Goal: Communication & Community: Answer question/provide support

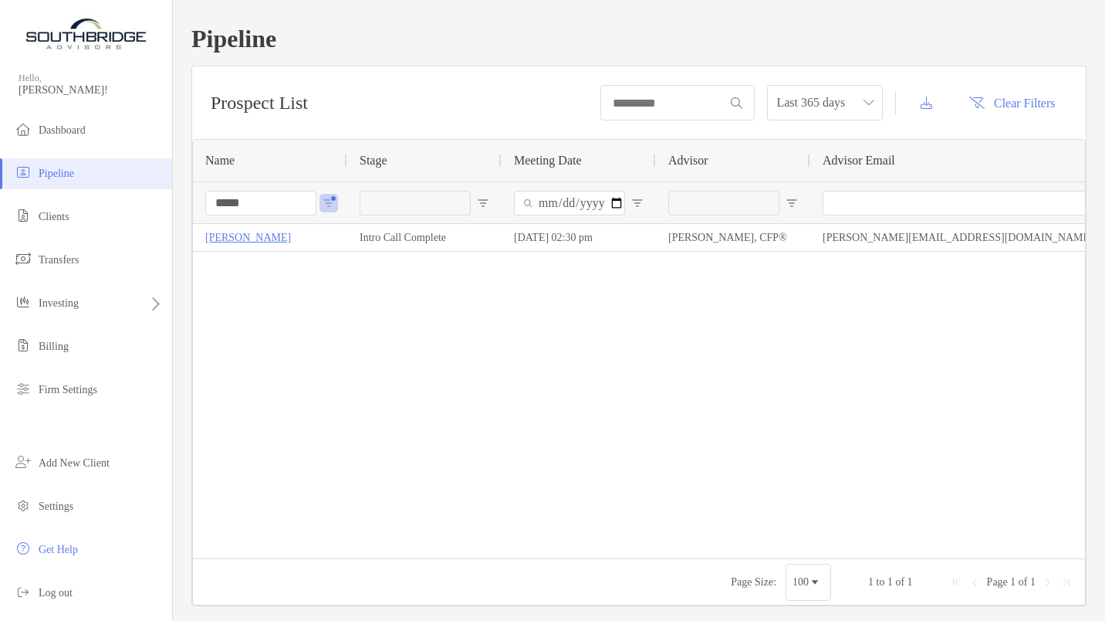
drag, startPoint x: 255, startPoint y: 206, endPoint x: 189, endPoint y: 218, distance: 67.4
click at [189, 218] on div "Pipeline Prospect List Last 365 days Clear Filters 1 to 1 of 1 Name Stage Meeti…" at bounding box center [639, 315] width 932 height 631
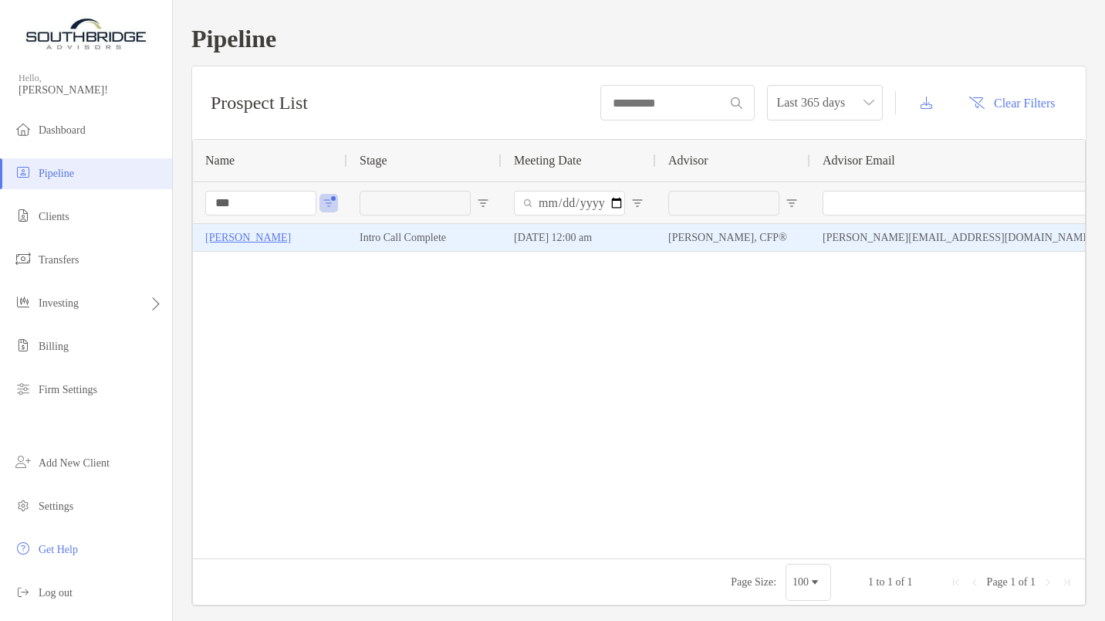
type input "***"
click at [211, 239] on p "[PERSON_NAME]" at bounding box center [248, 237] width 86 height 19
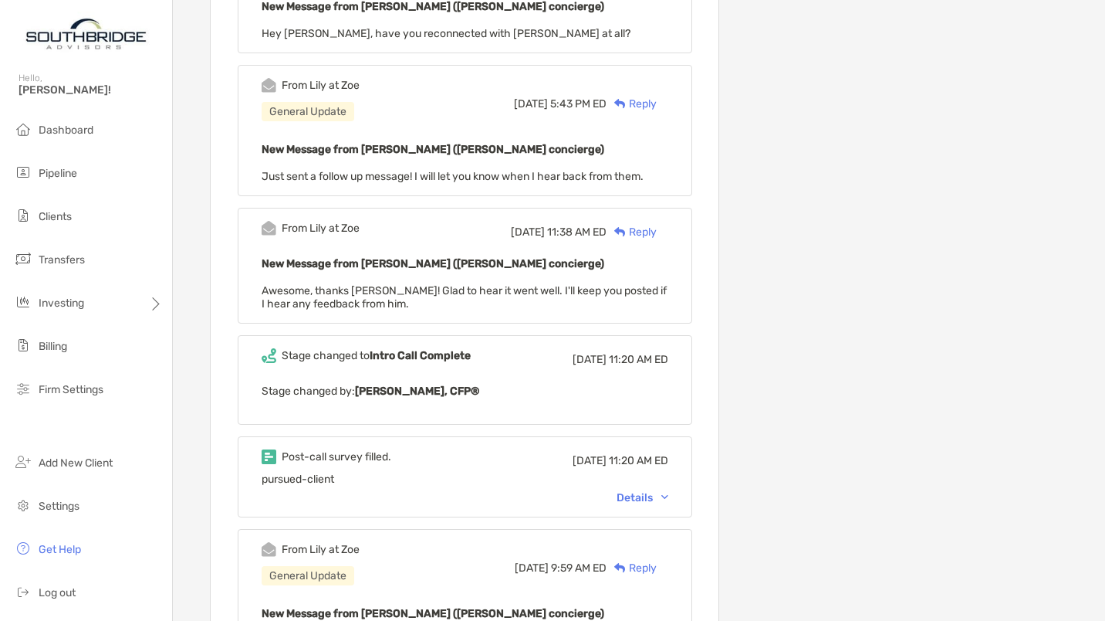
scroll to position [695, 0]
click at [654, 490] on div "Details" at bounding box center [643, 496] width 52 height 13
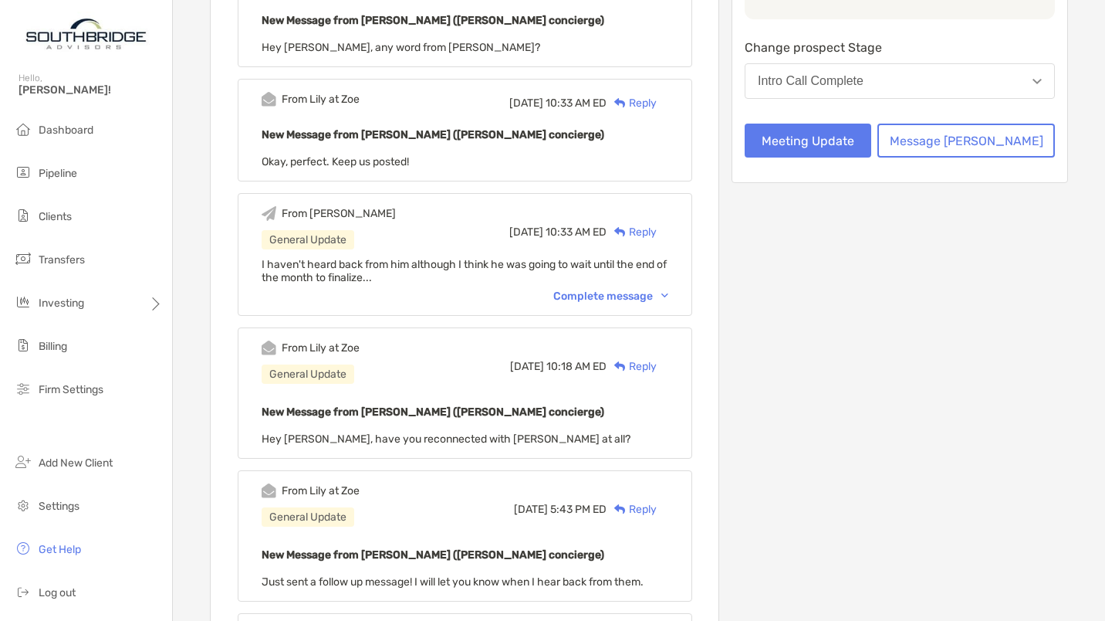
scroll to position [108, 0]
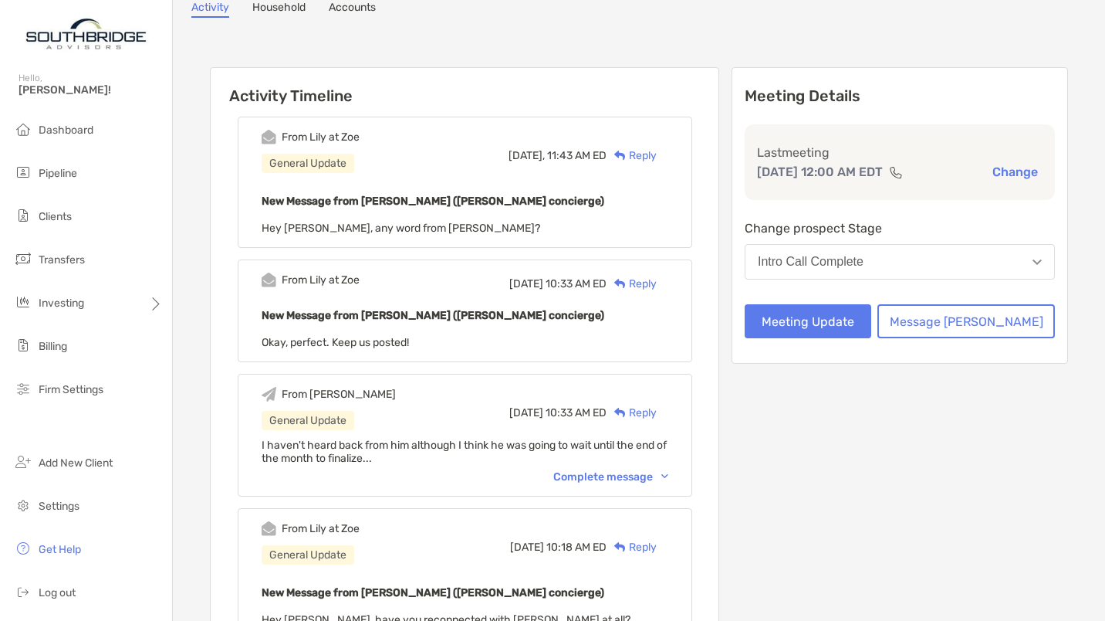
click at [657, 153] on div "Reply" at bounding box center [632, 155] width 50 height 16
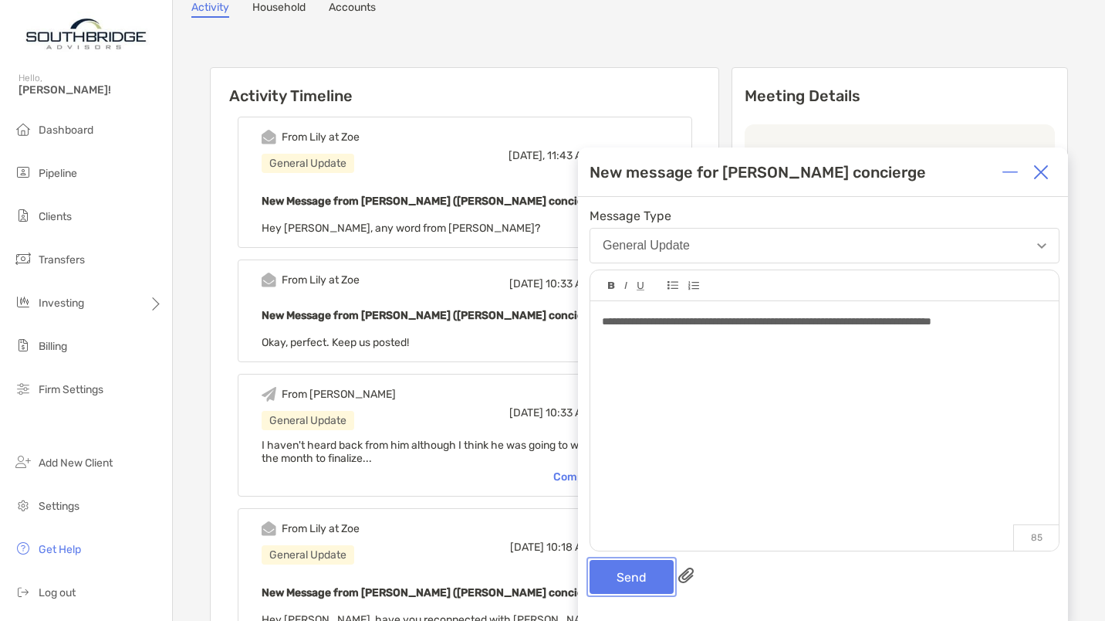
click at [624, 570] on button "Send" at bounding box center [632, 577] width 84 height 34
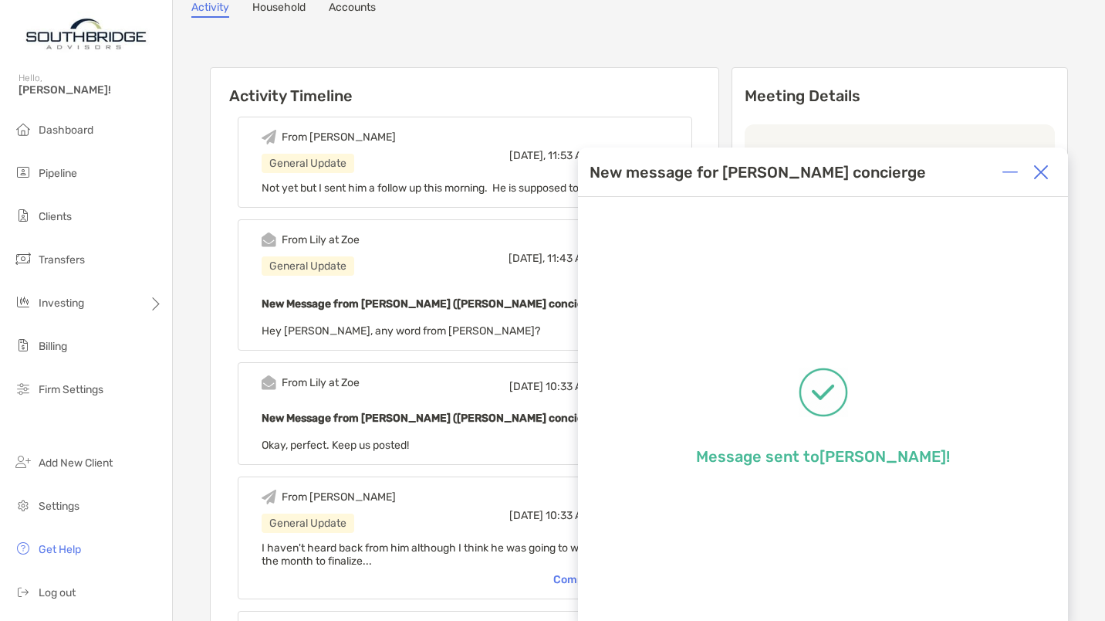
click at [1039, 168] on img at bounding box center [1040, 171] width 15 height 15
